Goal: Task Accomplishment & Management: Manage account settings

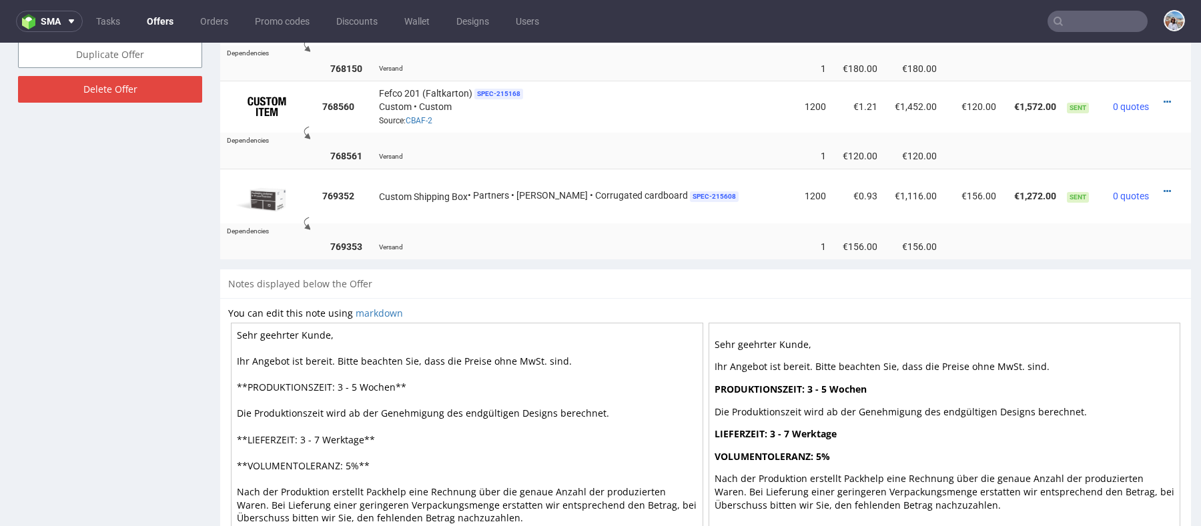
scroll to position [744, 0]
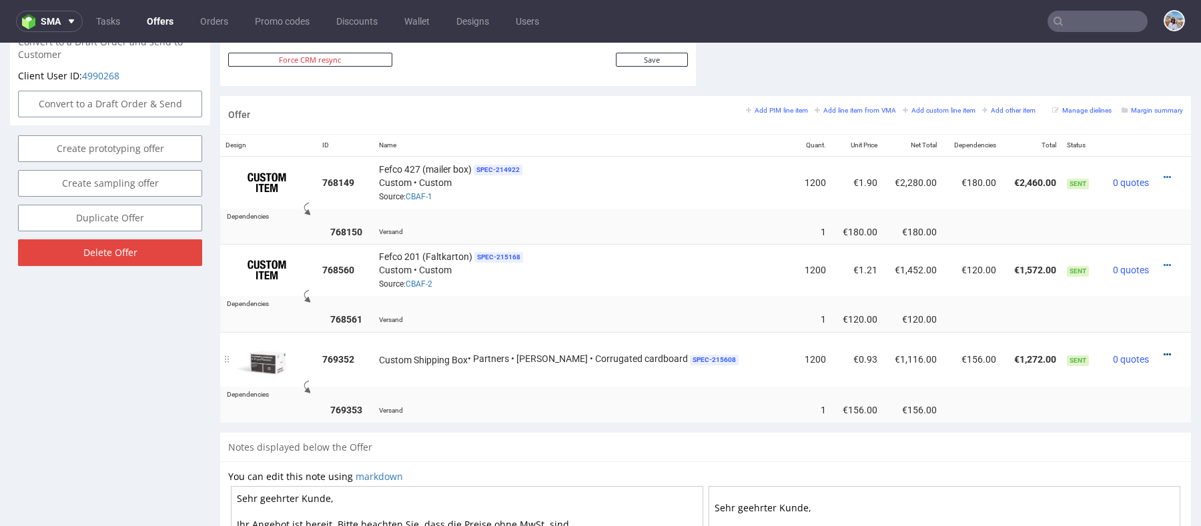
click at [1163, 350] on icon at bounding box center [1166, 354] width 7 height 9
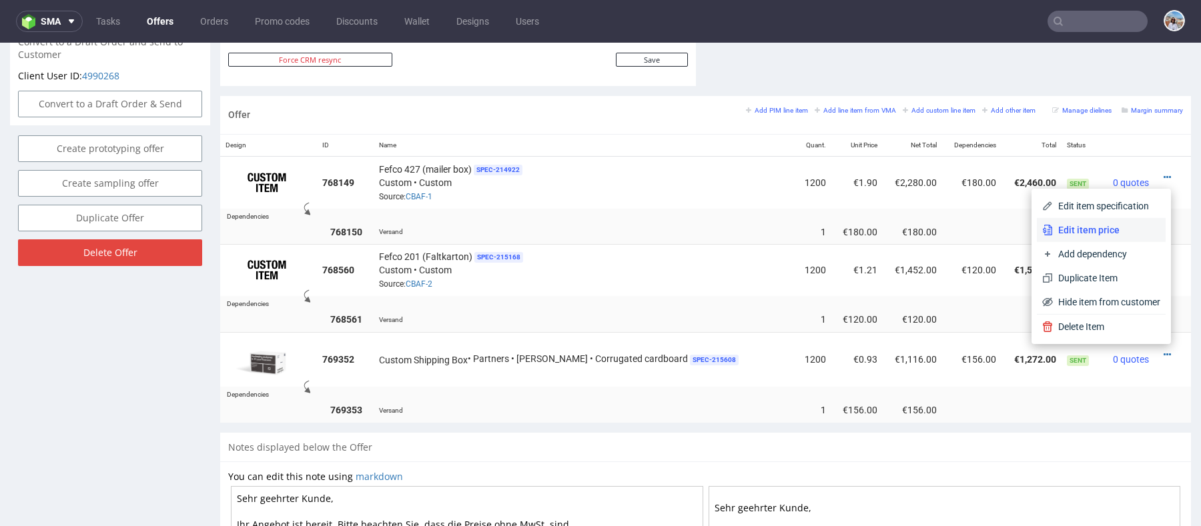
click at [1069, 227] on span "Edit item price" at bounding box center [1106, 229] width 107 height 13
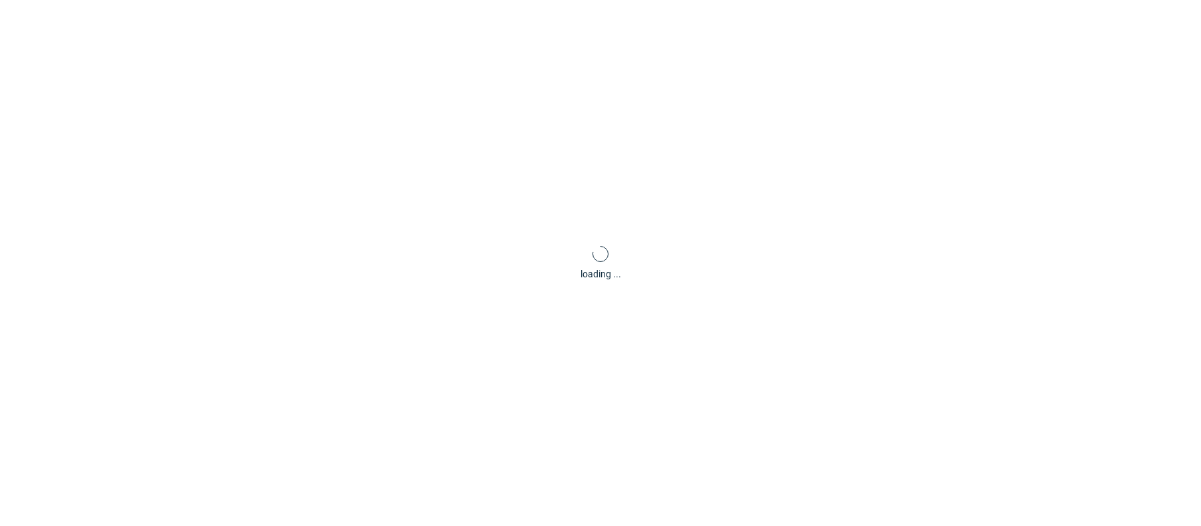
scroll to position [0, 0]
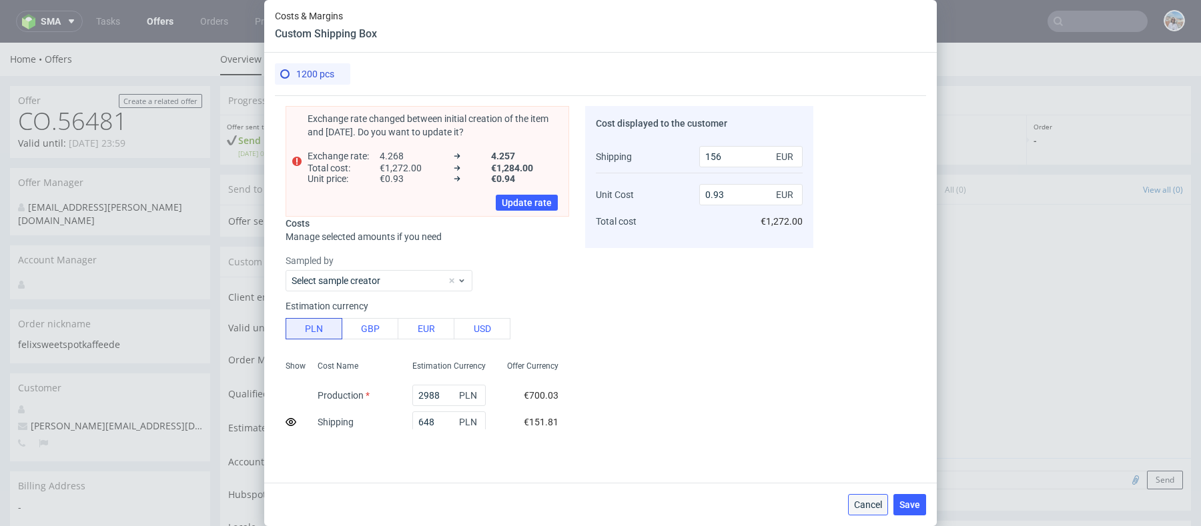
click at [861, 510] on button "Cancel" at bounding box center [868, 504] width 40 height 21
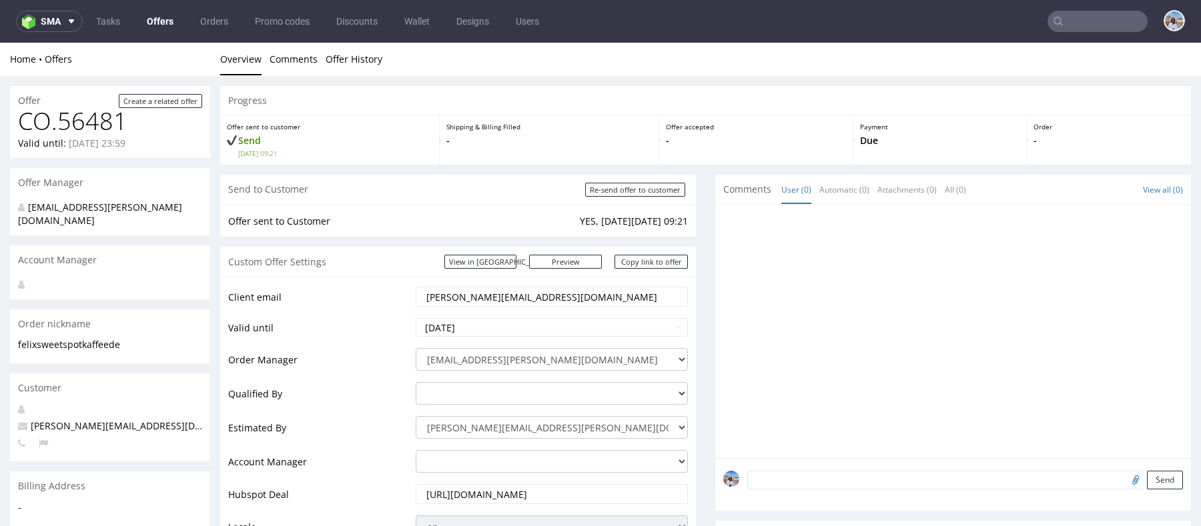
scroll to position [704, 0]
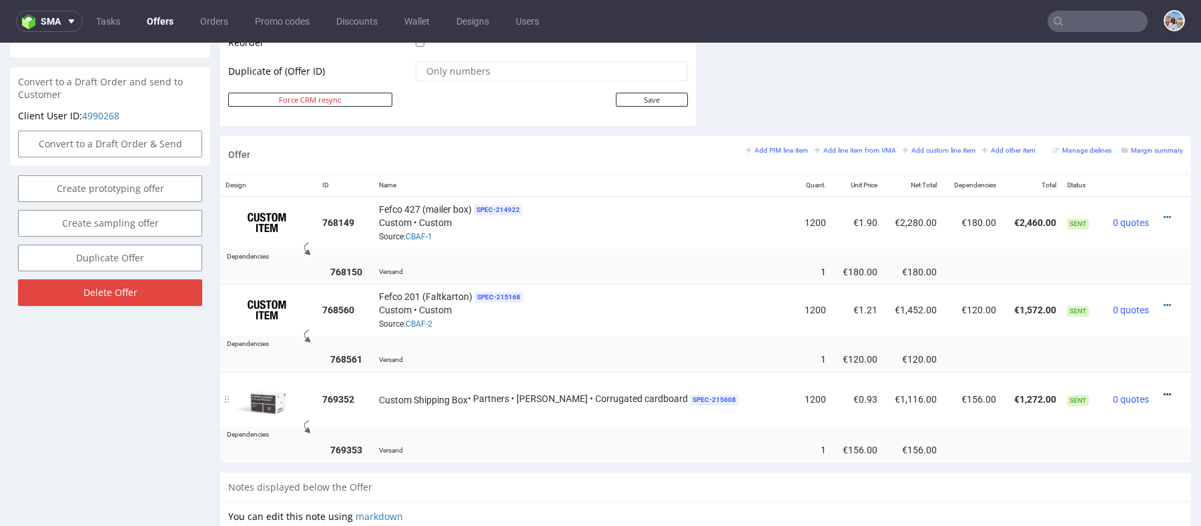
click at [1163, 396] on icon at bounding box center [1166, 394] width 7 height 9
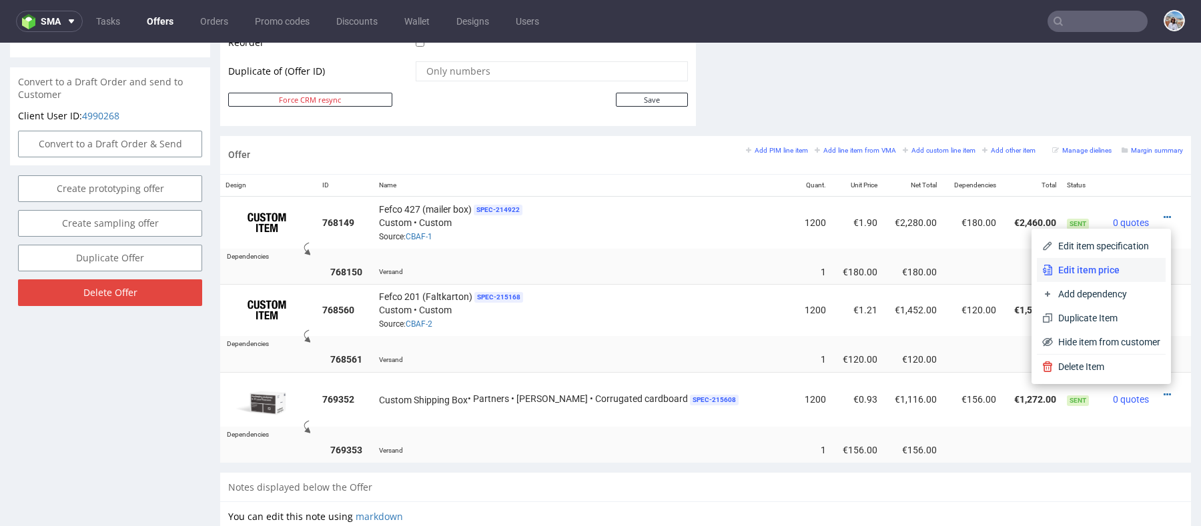
click at [1080, 263] on span "Edit item price" at bounding box center [1106, 269] width 107 height 13
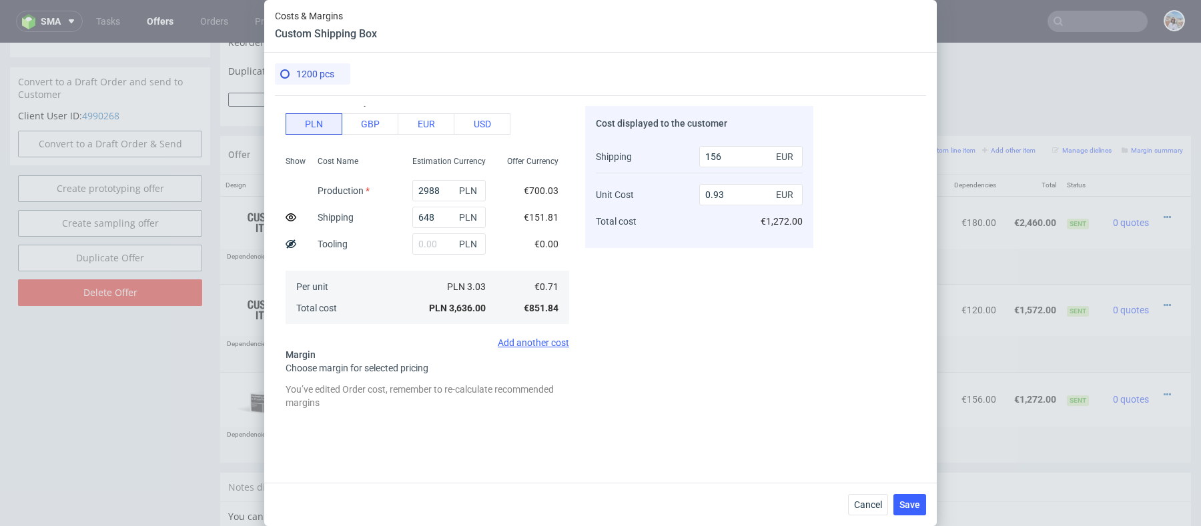
scroll to position [357, 0]
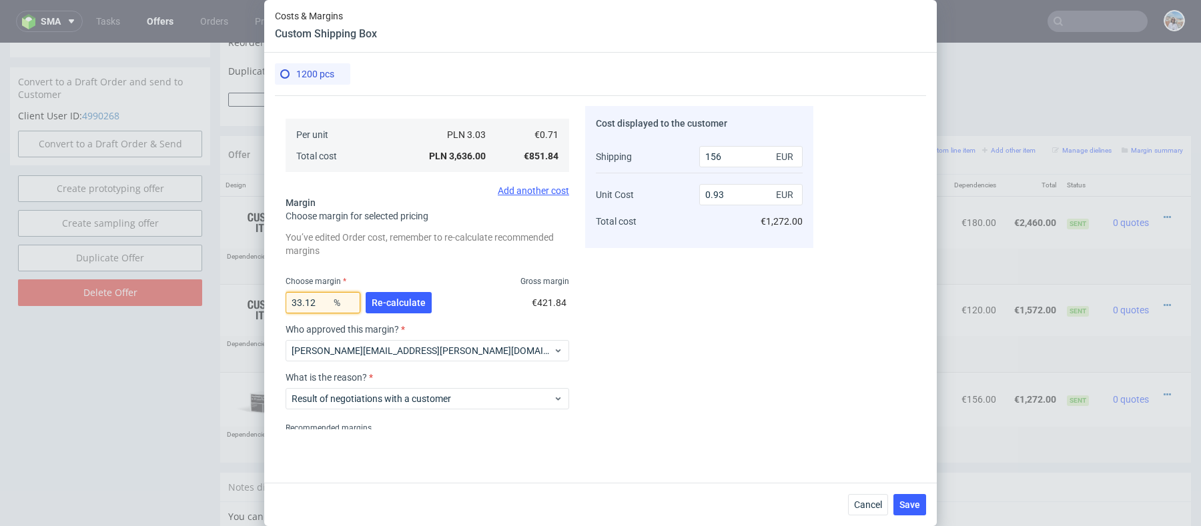
drag, startPoint x: 316, startPoint y: 305, endPoint x: 296, endPoint y: 303, distance: 19.4
click at [296, 303] on input "33.12" at bounding box center [323, 302] width 75 height 21
type input "30"
type input "0.89"
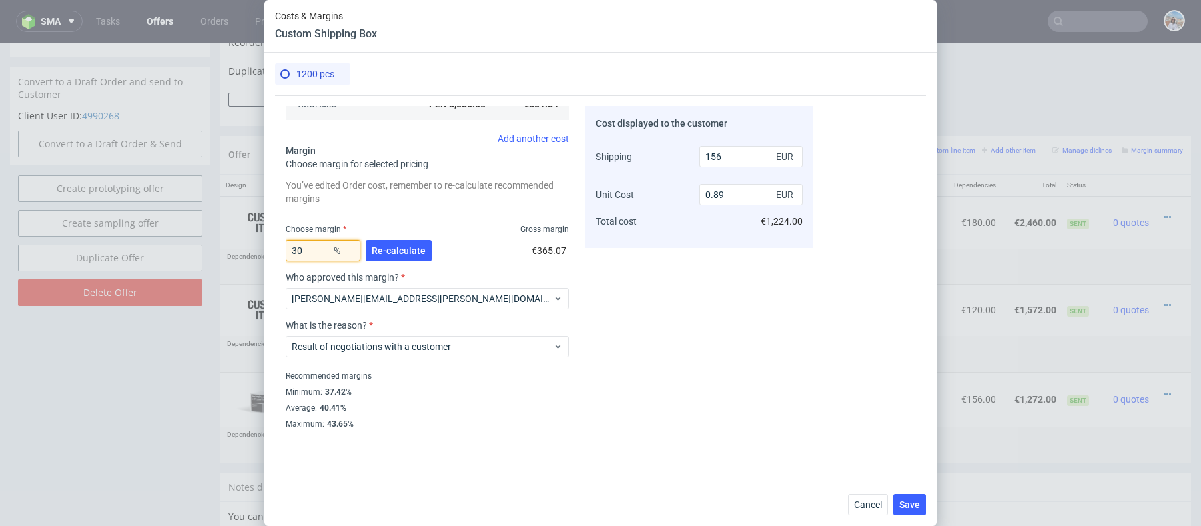
scroll to position [247, 0]
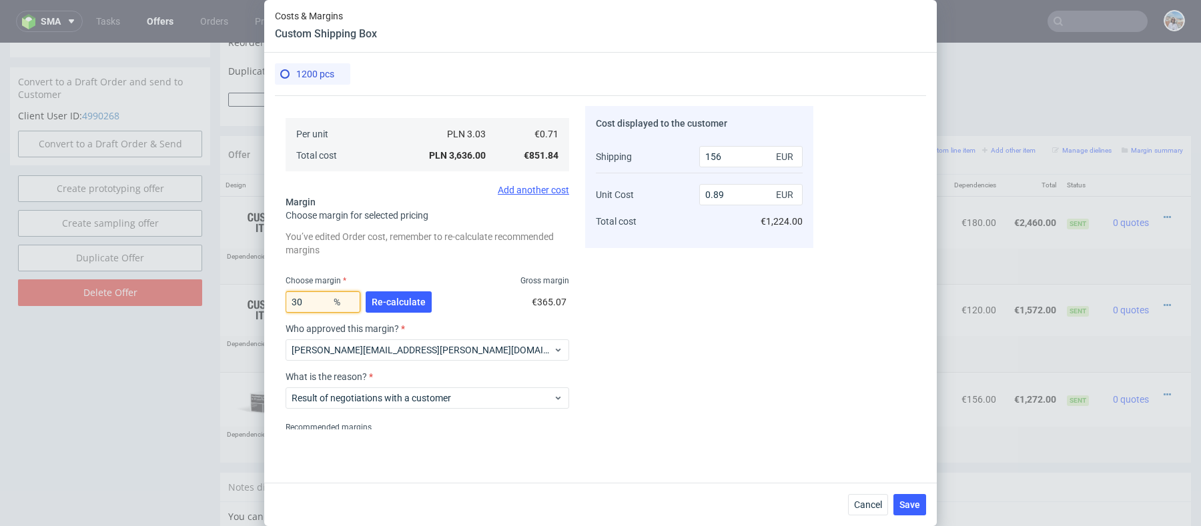
type input "3"
type input "20"
type input "0.76"
type input "20"
click at [470, 288] on div "20 % Re-calculate €212.96" at bounding box center [428, 304] width 284 height 37
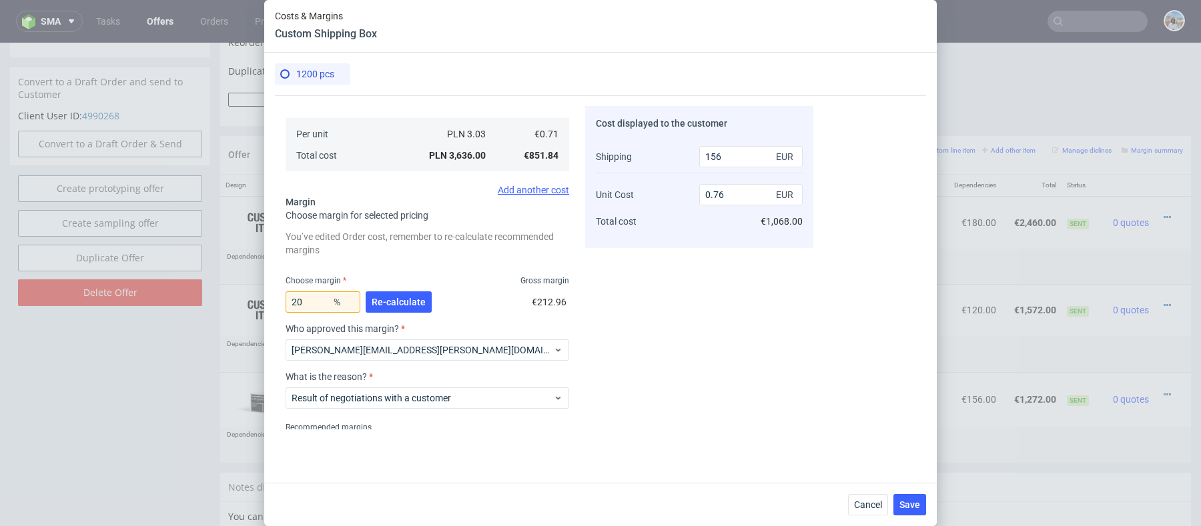
scroll to position [298, 0]
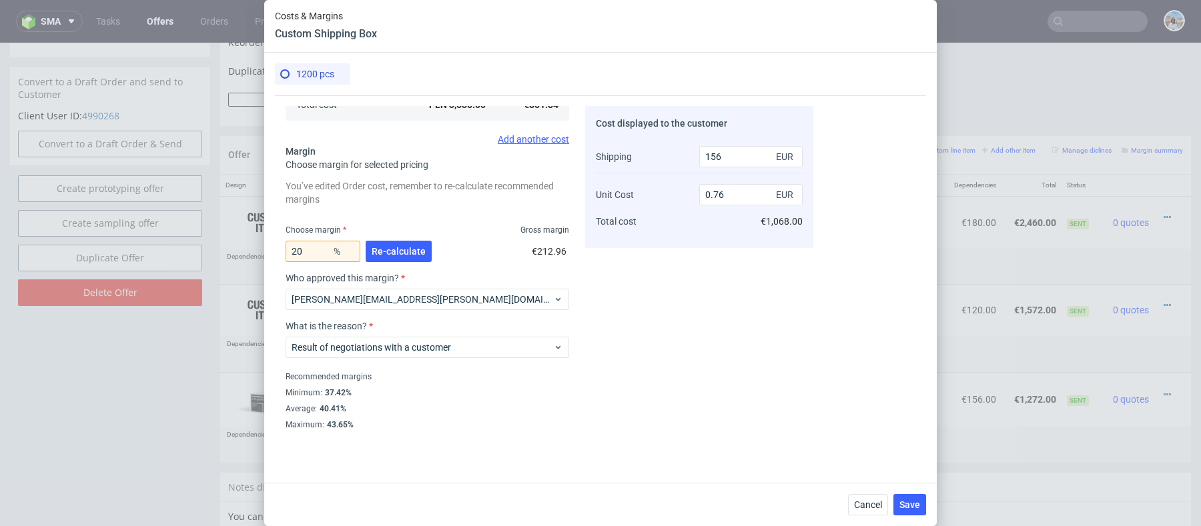
click at [878, 518] on div "Cancel Save" at bounding box center [600, 504] width 672 height 43
click at [873, 506] on span "Cancel" at bounding box center [868, 504] width 28 height 9
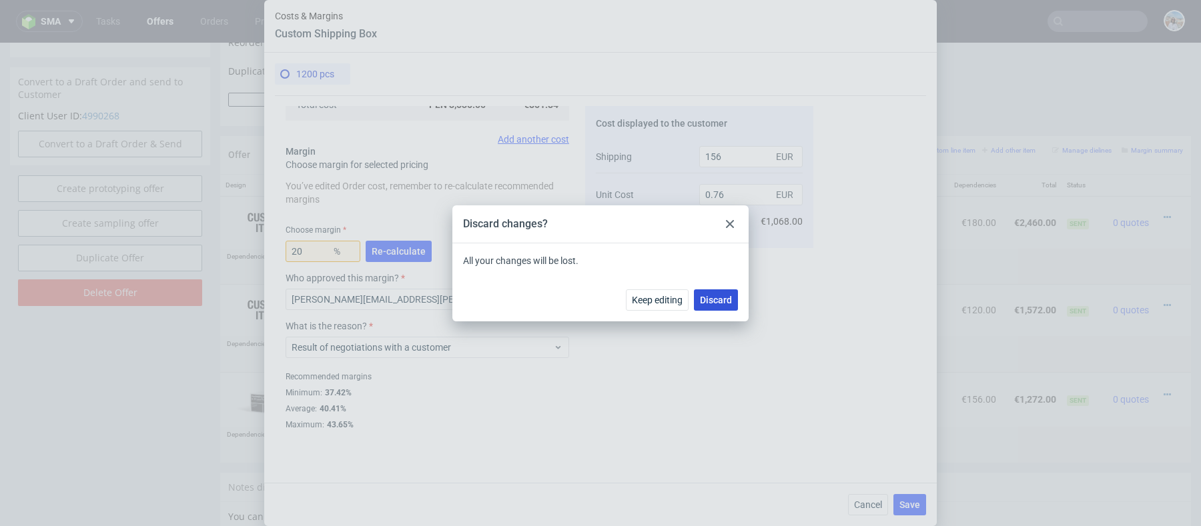
click at [719, 299] on span "Discard" at bounding box center [716, 300] width 32 height 9
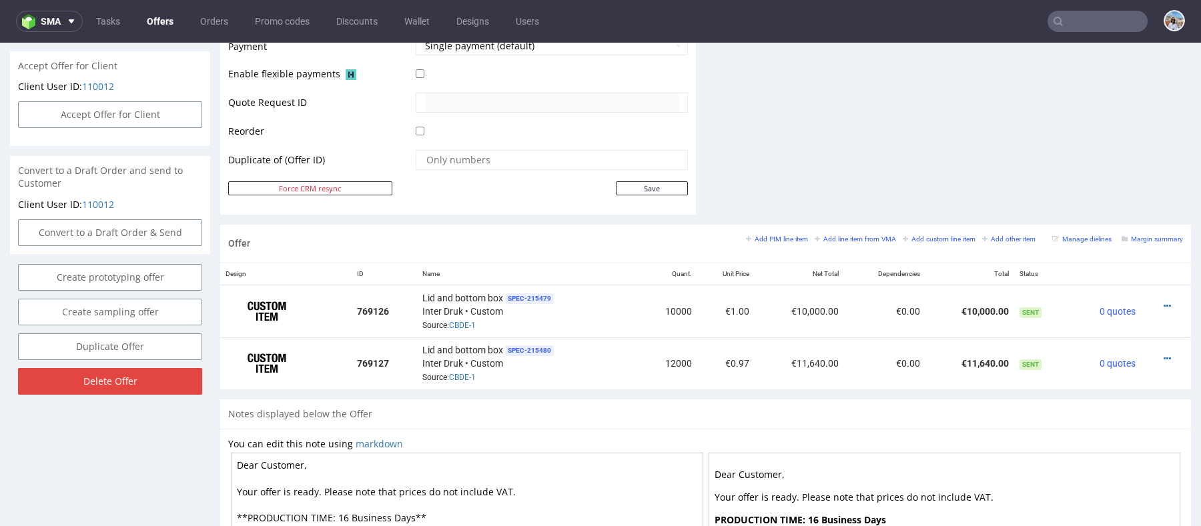
scroll to position [592, 0]
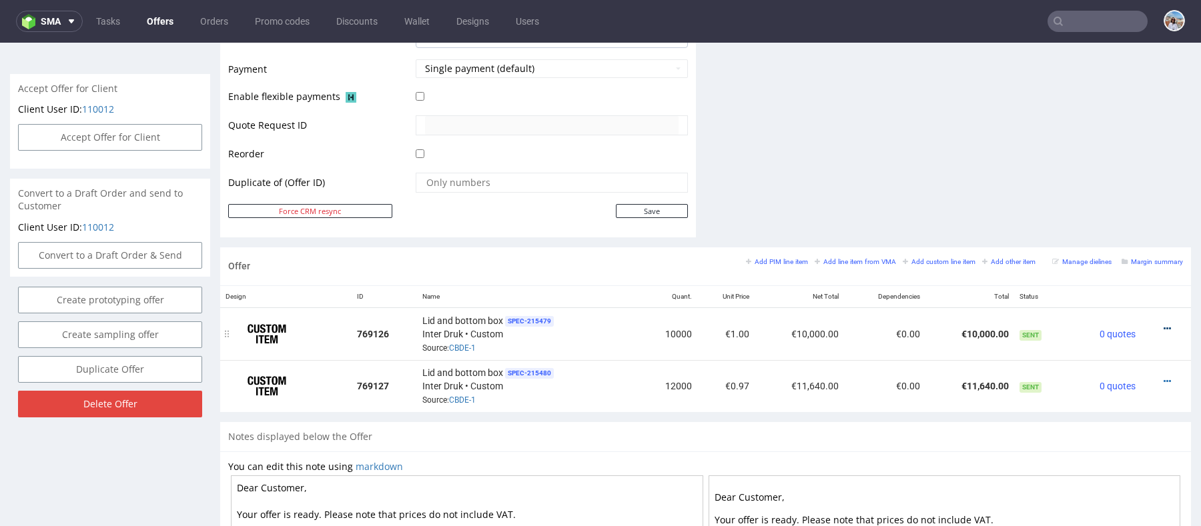
click at [1163, 326] on icon at bounding box center [1166, 328] width 7 height 9
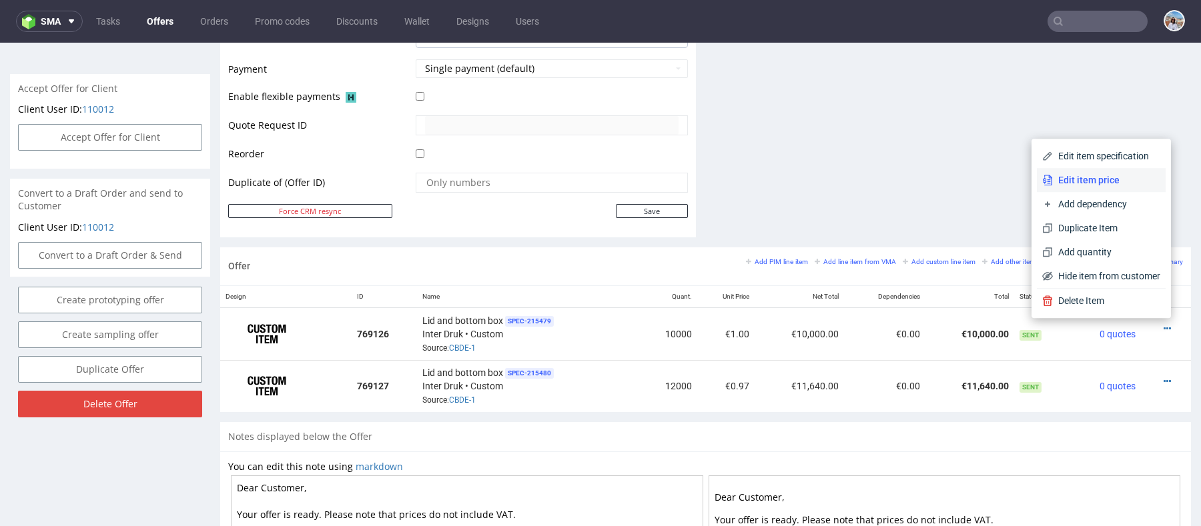
click at [1071, 177] on span "Edit item price" at bounding box center [1106, 179] width 107 height 13
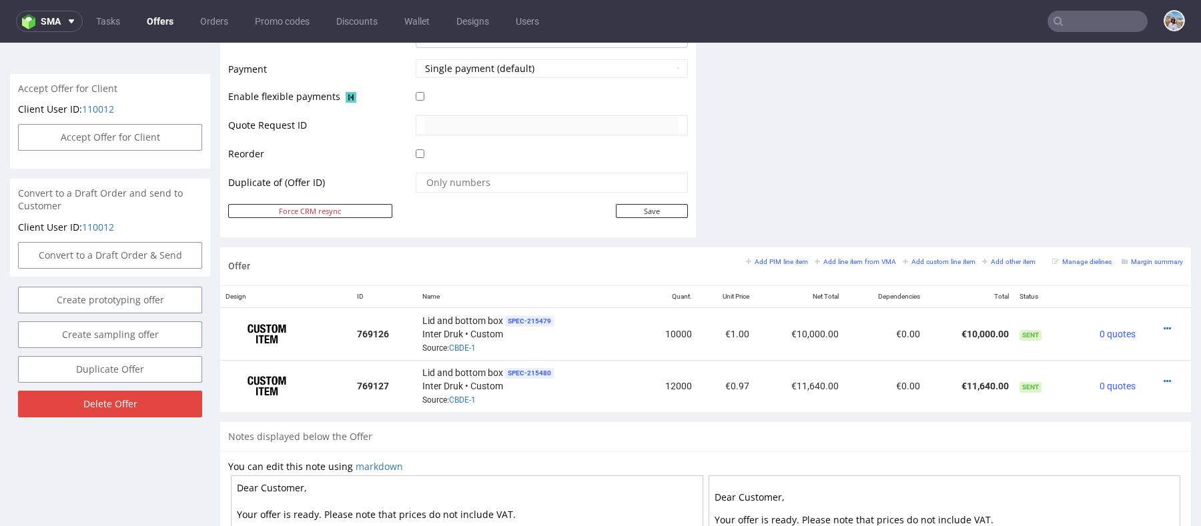
scroll to position [0, 0]
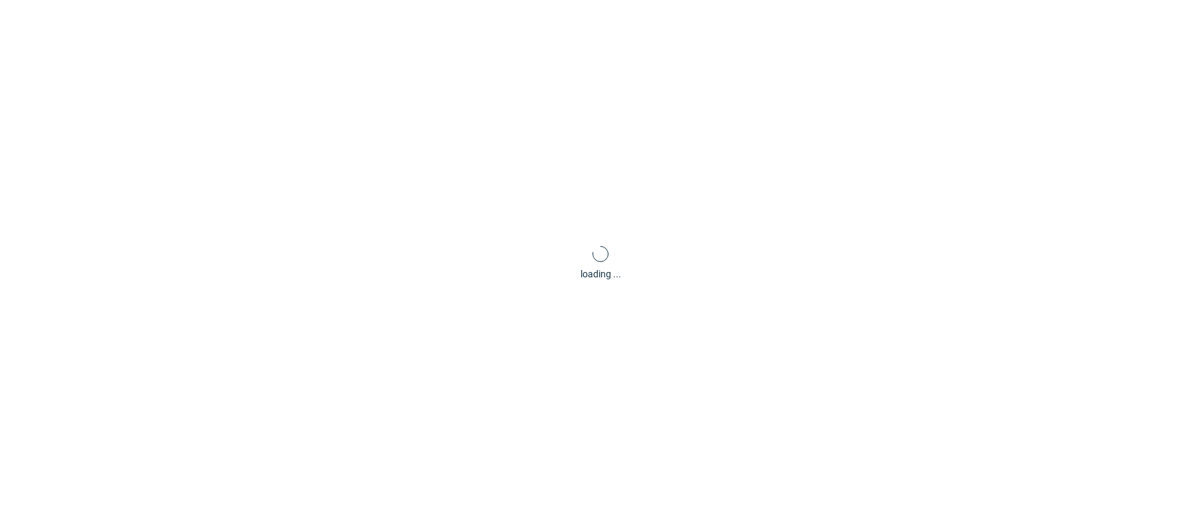
type input "1"
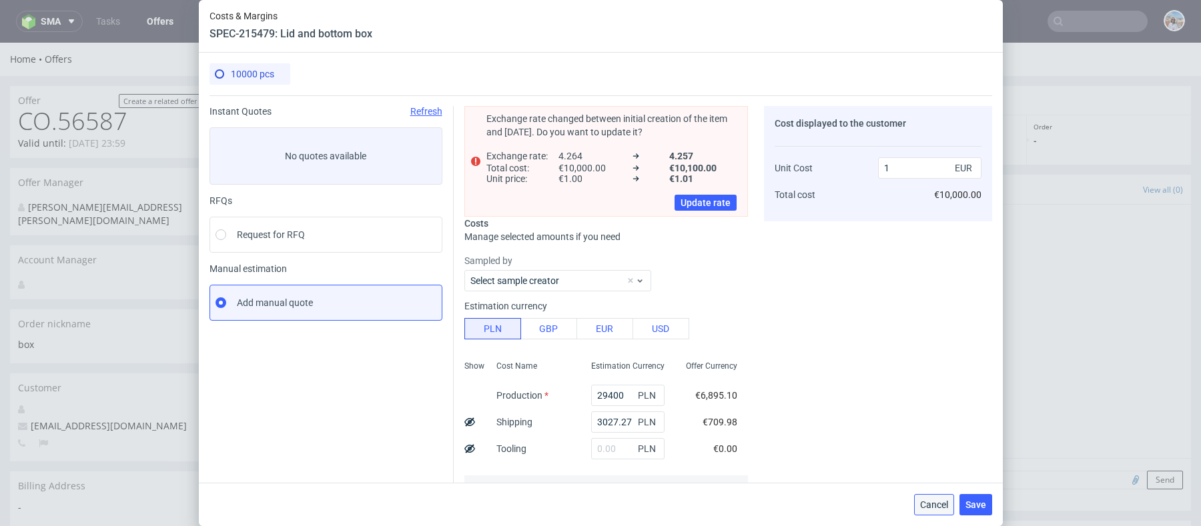
click at [934, 501] on span "Cancel" at bounding box center [934, 504] width 28 height 9
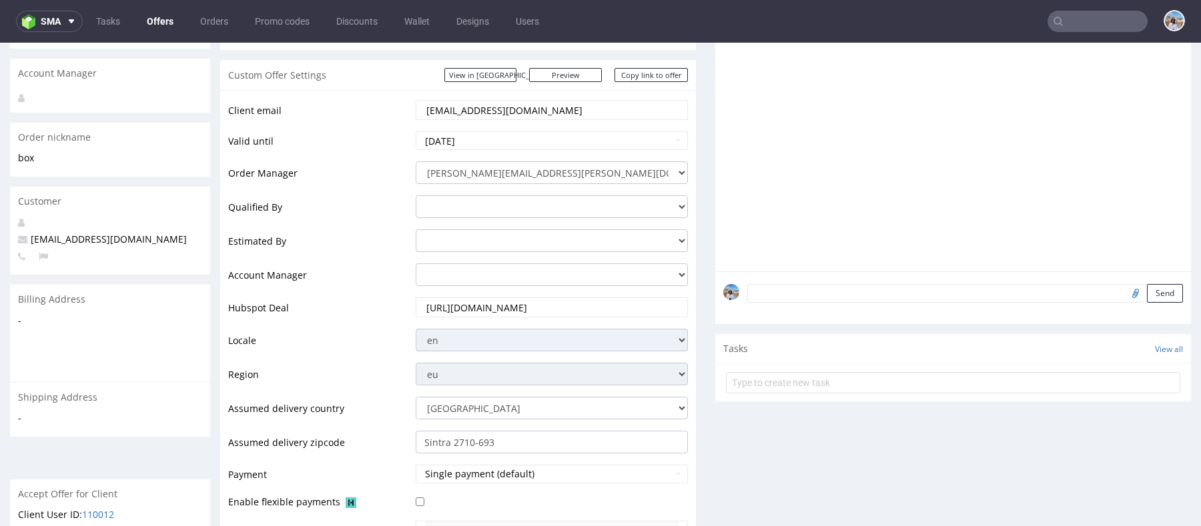
scroll to position [131, 0]
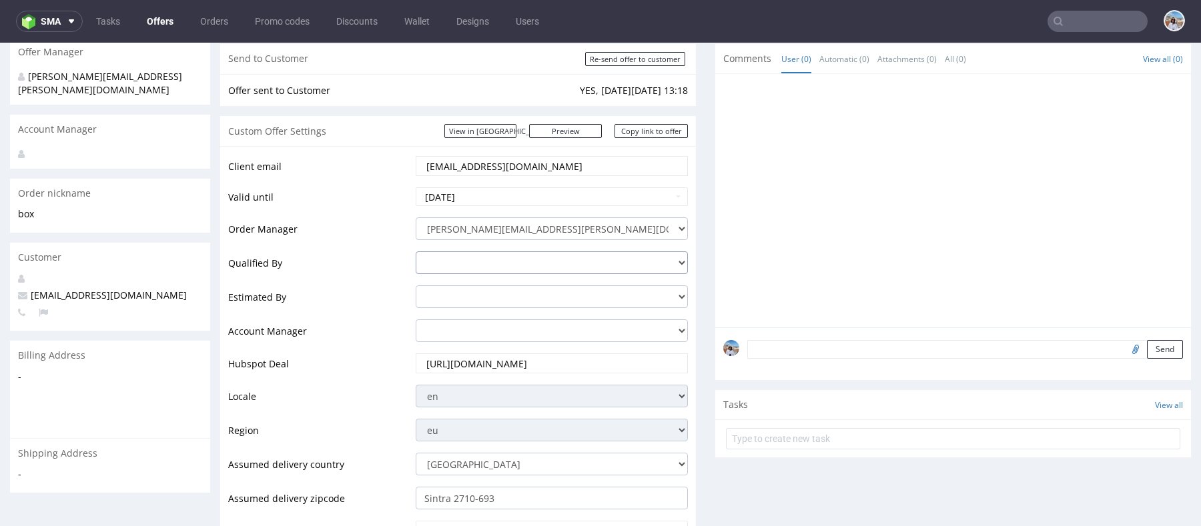
click at [494, 259] on select "[PERSON_NAME][EMAIL_ADDRESS][DOMAIN_NAME] [PERSON_NAME][DOMAIN_NAME][EMAIL_ADDR…" at bounding box center [552, 262] width 272 height 23
click at [475, 289] on select "[PERSON_NAME][EMAIL_ADDRESS][DOMAIN_NAME] [DOMAIN_NAME][EMAIL_ADDRESS][DOMAIN_N…" at bounding box center [552, 297] width 272 height 23
select select "7464275"
click at [416, 286] on select "[PERSON_NAME][EMAIL_ADDRESS][DOMAIN_NAME] [DOMAIN_NAME][EMAIL_ADDRESS][DOMAIN_N…" at bounding box center [552, 297] width 272 height 23
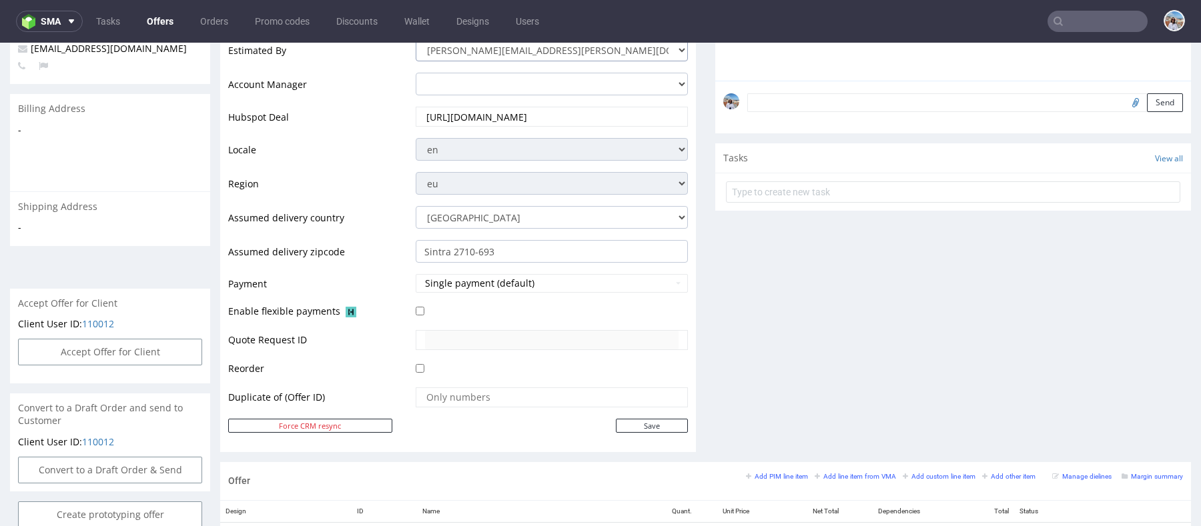
scroll to position [411, 0]
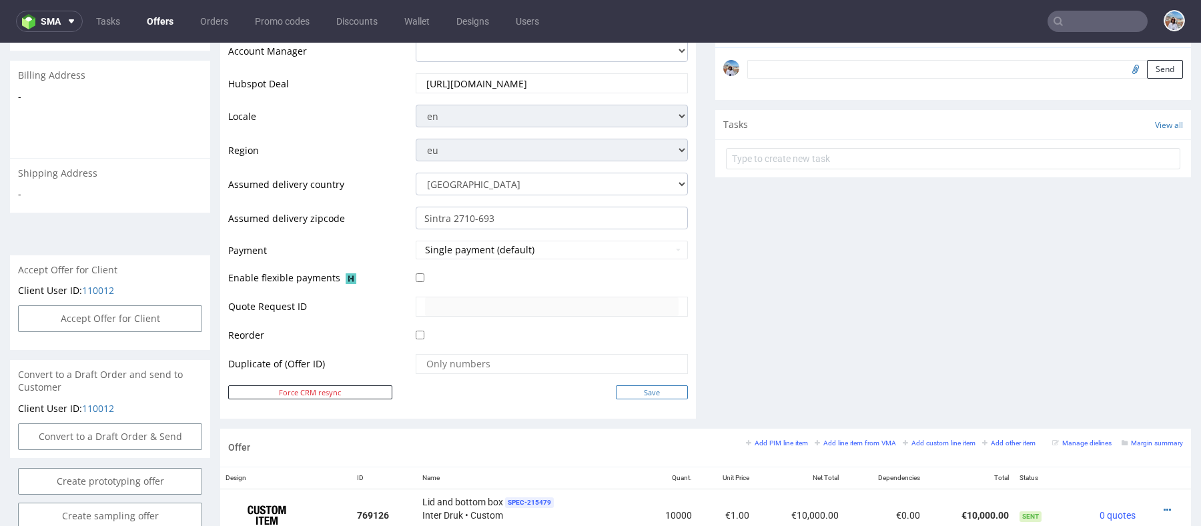
click at [638, 386] on input "Save" at bounding box center [652, 393] width 72 height 14
type input "In progress..."
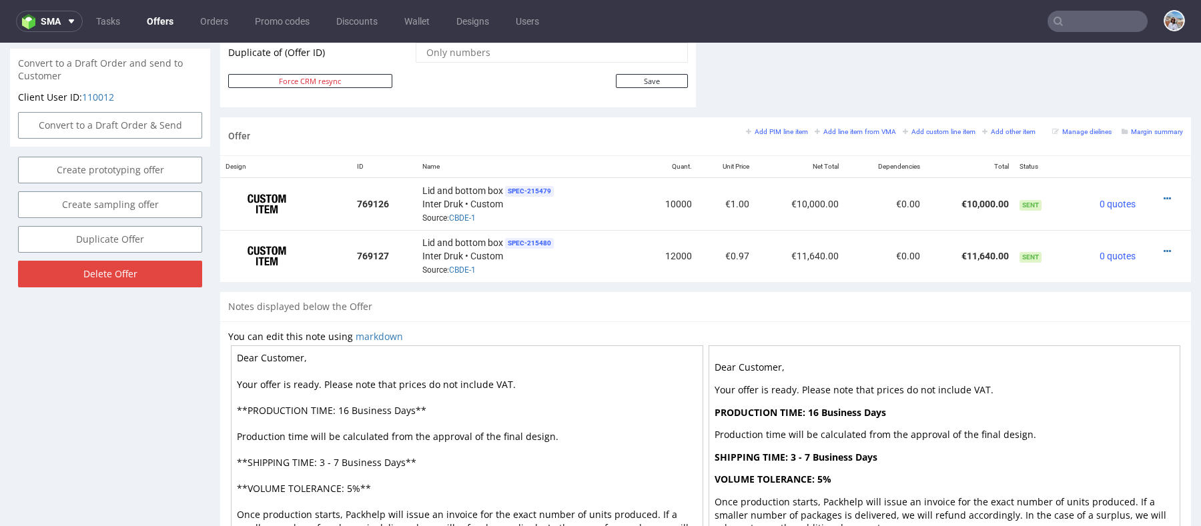
scroll to position [600, 0]
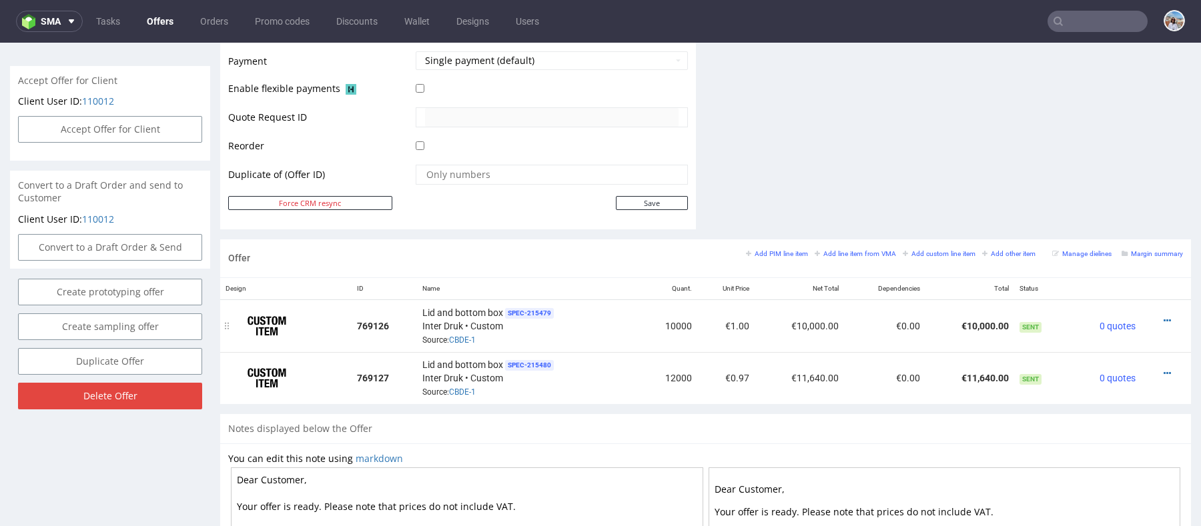
click at [1159, 319] on div at bounding box center [1161, 320] width 31 height 13
click at [1163, 318] on icon at bounding box center [1166, 320] width 7 height 9
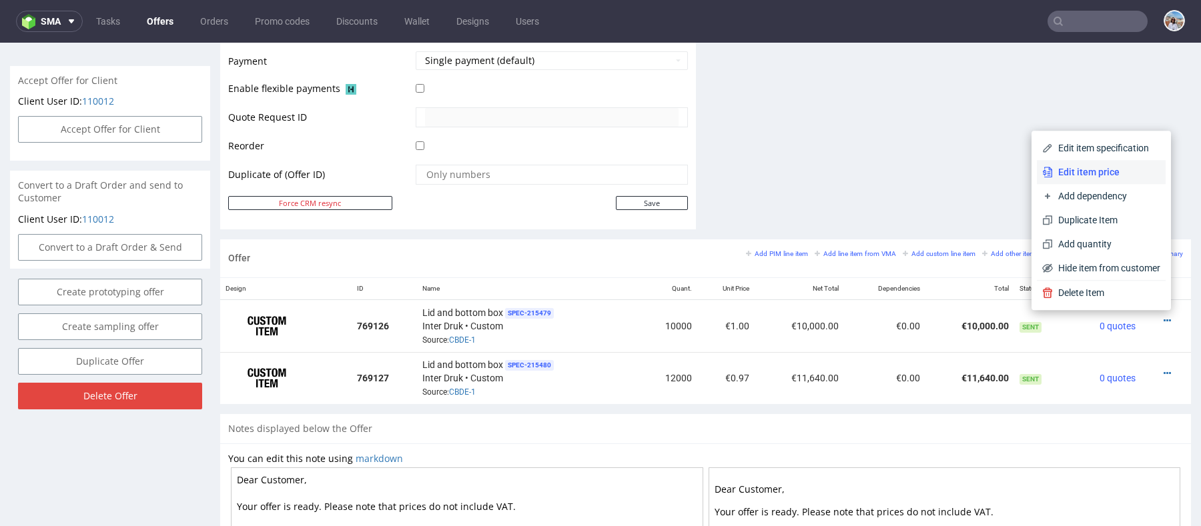
click at [1053, 175] on span "Edit item price" at bounding box center [1106, 171] width 107 height 13
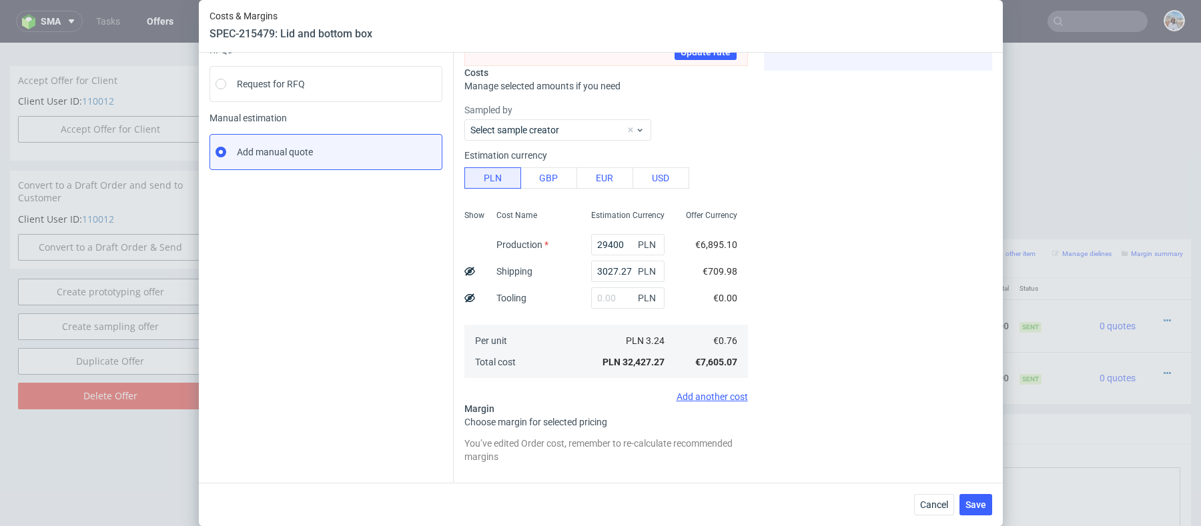
scroll to position [230, 0]
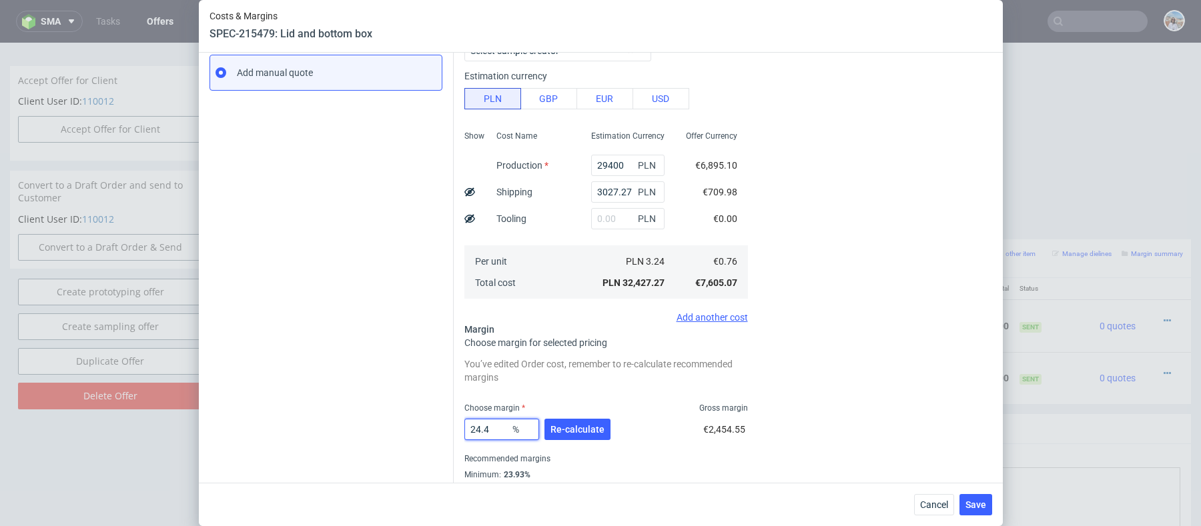
click at [494, 424] on input "24.4" at bounding box center [501, 429] width 75 height 21
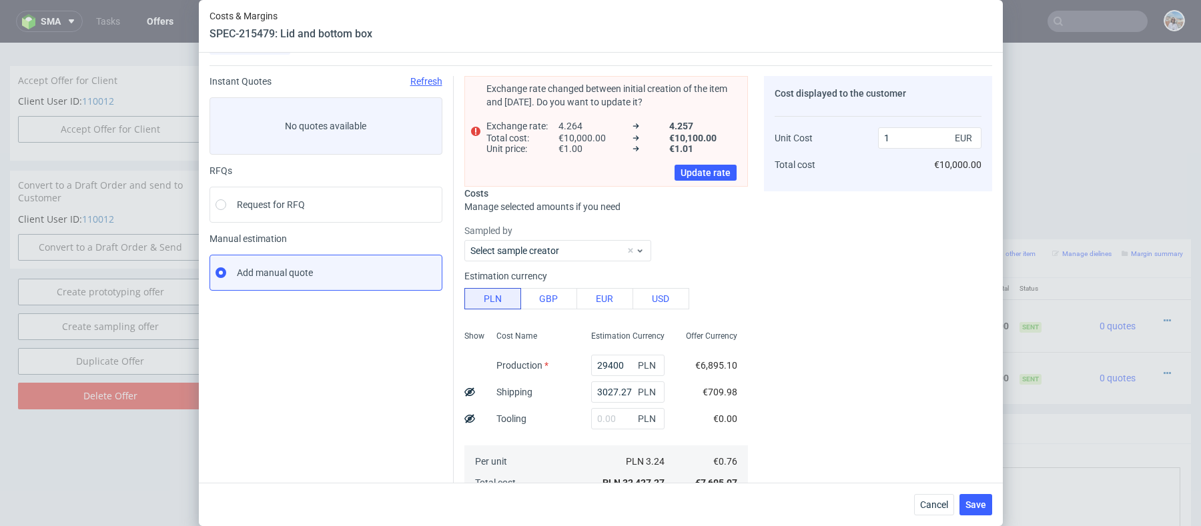
scroll to position [269, 0]
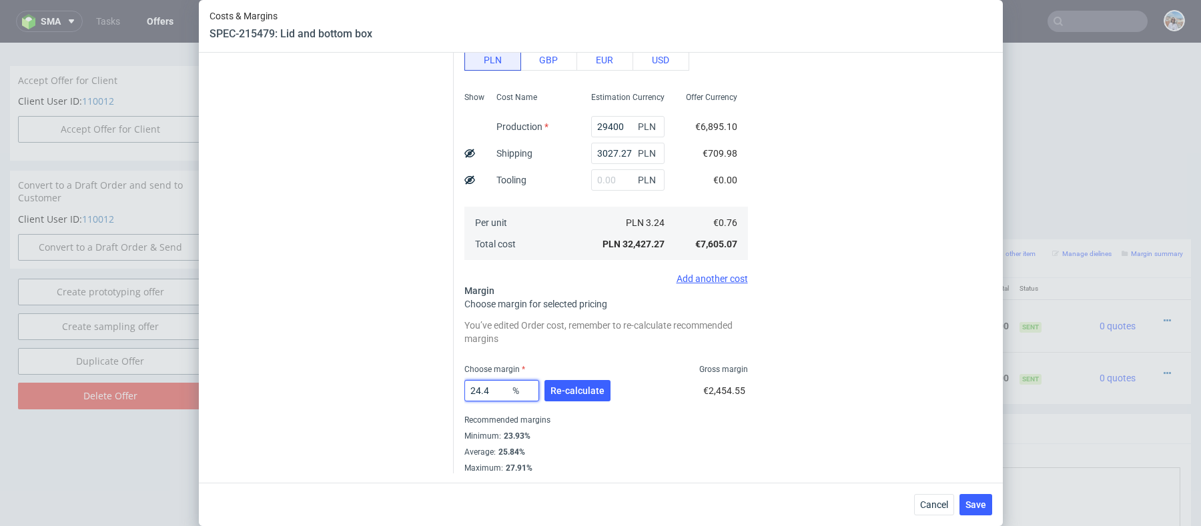
click at [494, 389] on input "24.4" at bounding box center [501, 390] width 75 height 21
type input "23"
type input "0.99"
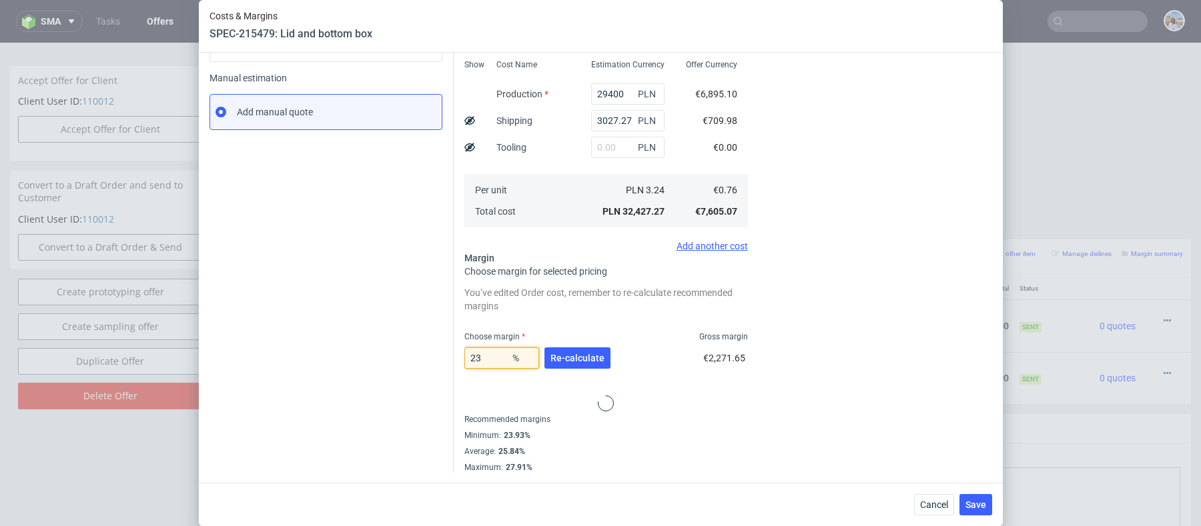
scroll to position [254, 0]
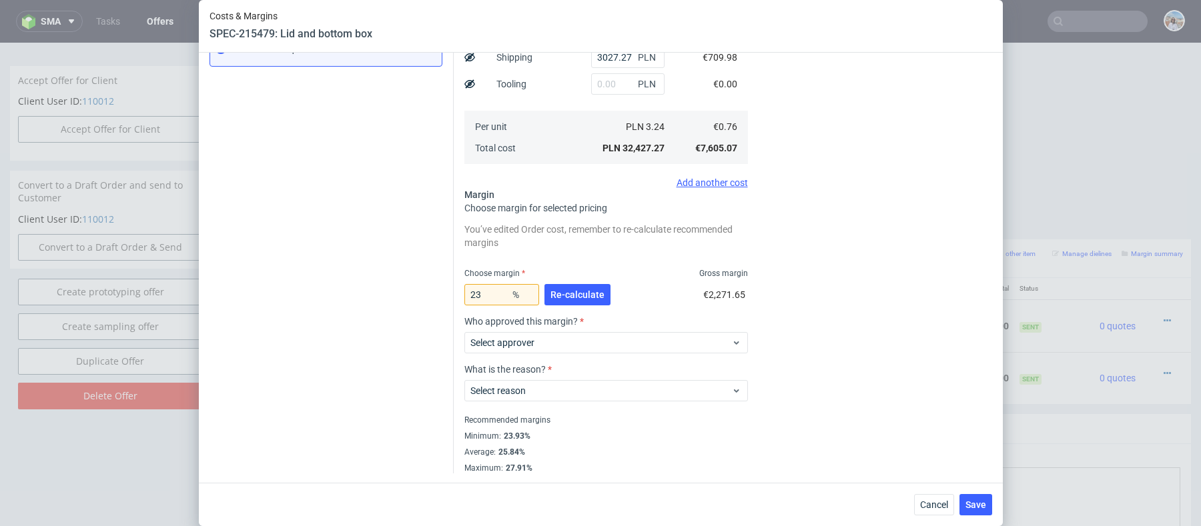
click at [400, 382] on div "Instant Quotes Refresh No quotes available RFQs Request for RFQ Manual estimati…" at bounding box center [331, 163] width 244 height 622
click at [499, 296] on input "23" at bounding box center [501, 294] width 75 height 21
type input "22"
type input "0.97"
type input "22"
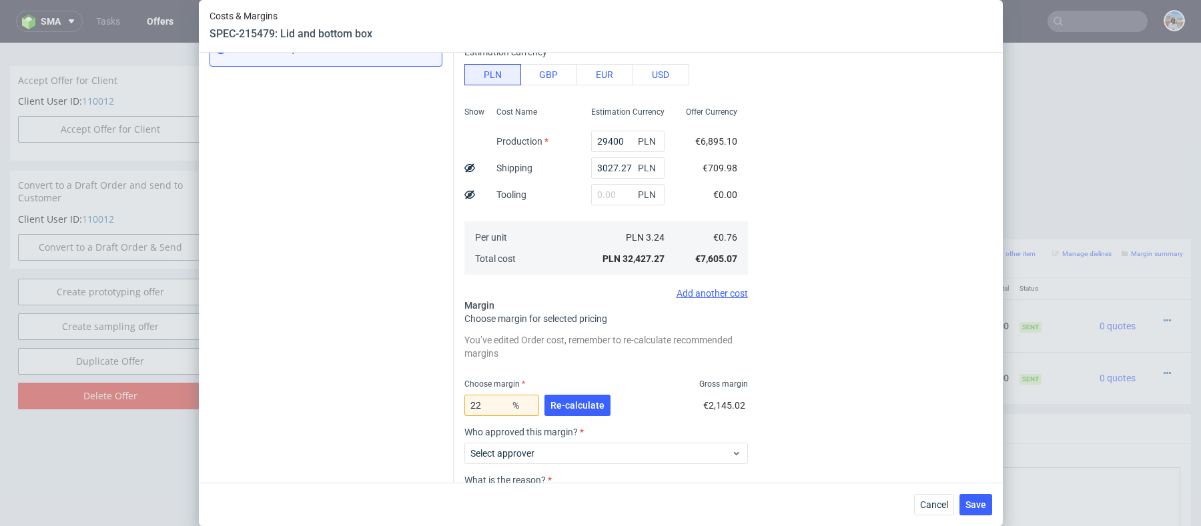
click at [393, 273] on div "Instant Quotes Refresh No quotes available RFQs Request for RFQ Manual estimati…" at bounding box center [331, 218] width 244 height 732
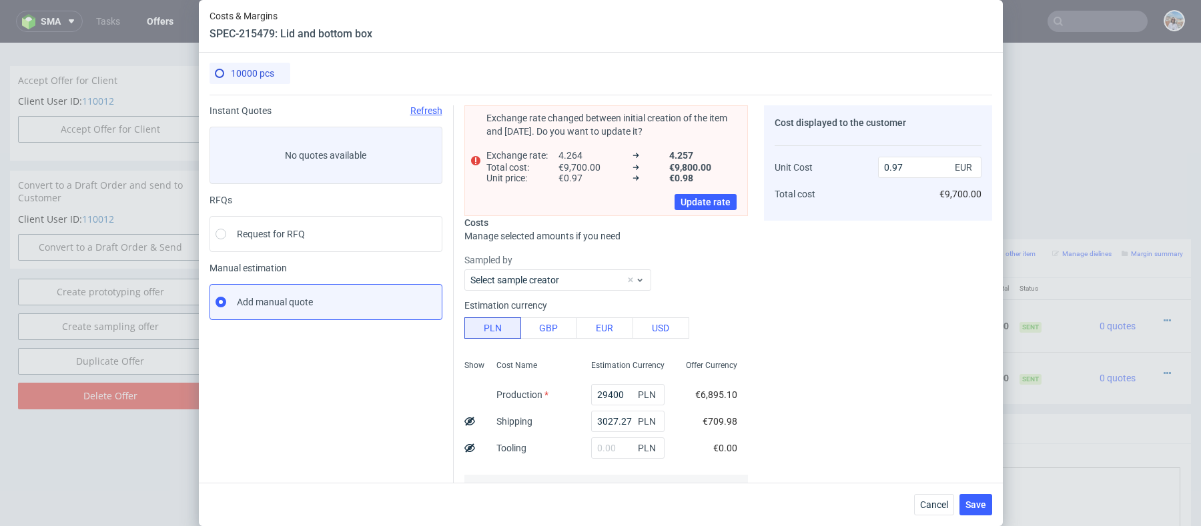
scroll to position [0, 0]
click at [935, 492] on div "Cancel Save" at bounding box center [601, 504] width 804 height 43
click at [935, 504] on span "Cancel" at bounding box center [934, 504] width 28 height 9
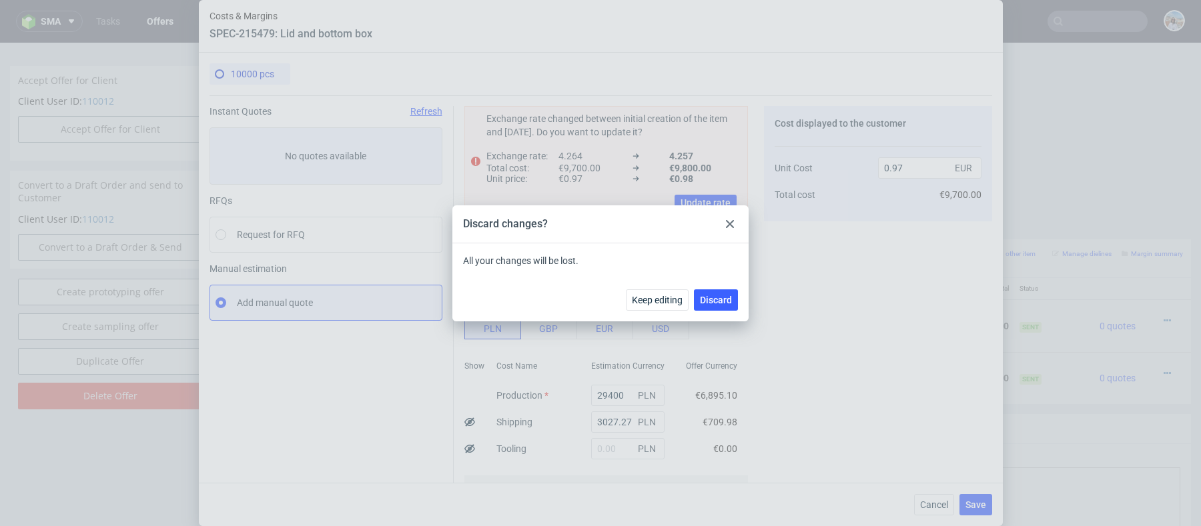
click at [711, 312] on div "Keep editing Discard" at bounding box center [600, 299] width 296 height 43
click at [711, 305] on button "Discard" at bounding box center [716, 300] width 44 height 21
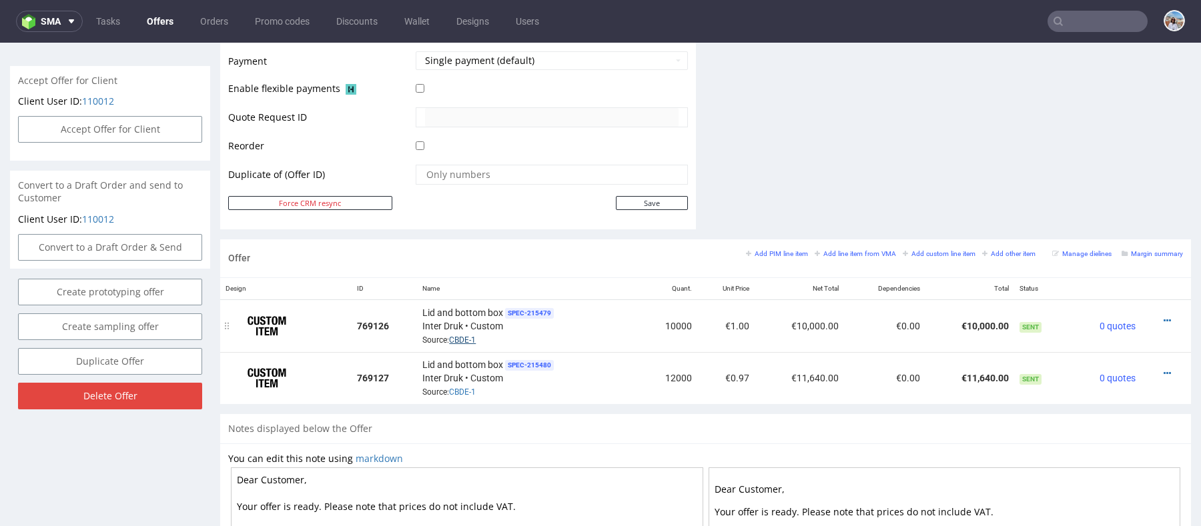
click at [462, 336] on link "CBDE-1" at bounding box center [462, 340] width 27 height 9
